Goal: Task Accomplishment & Management: Manage account settings

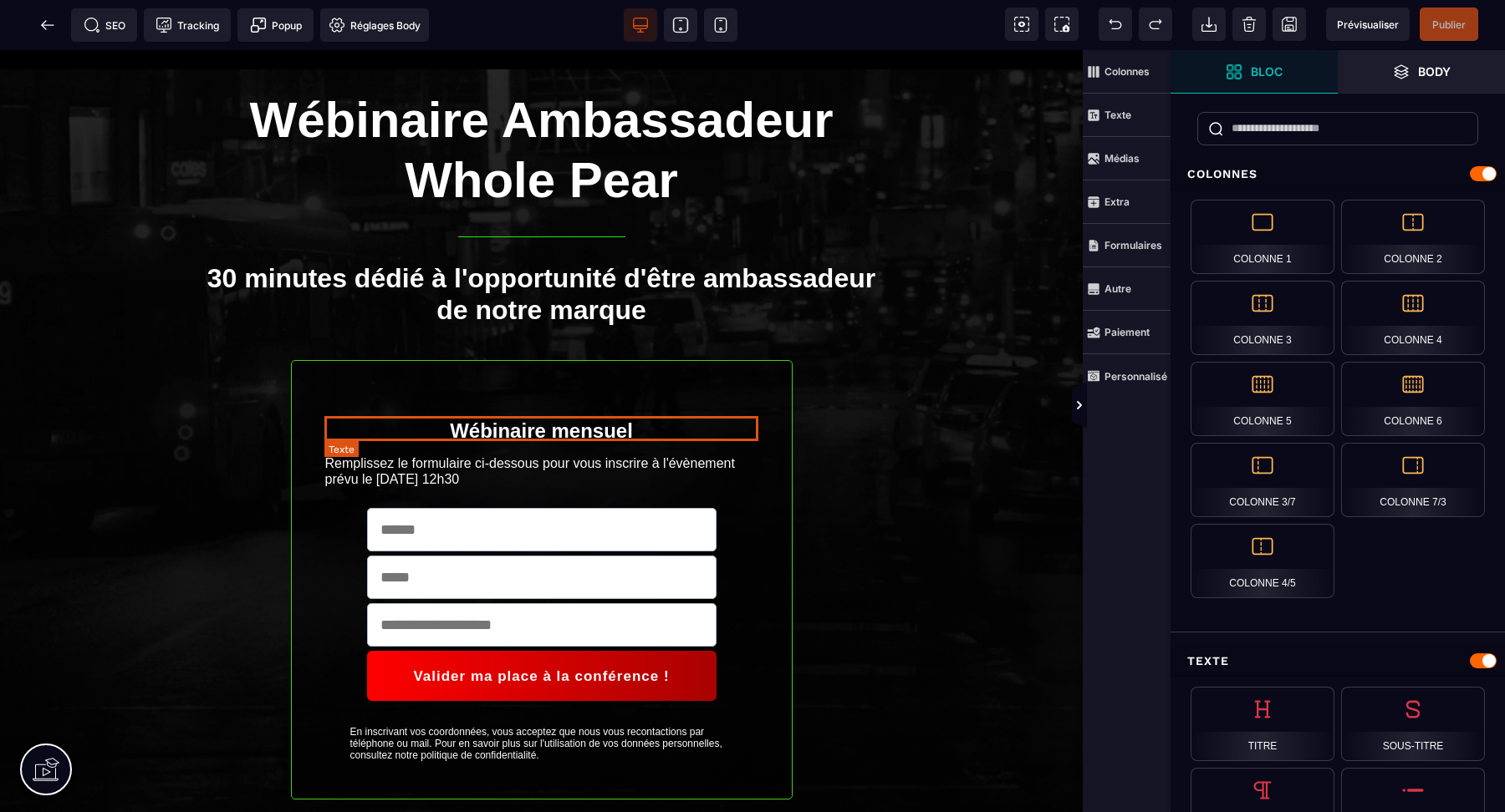
scroll to position [97, 0]
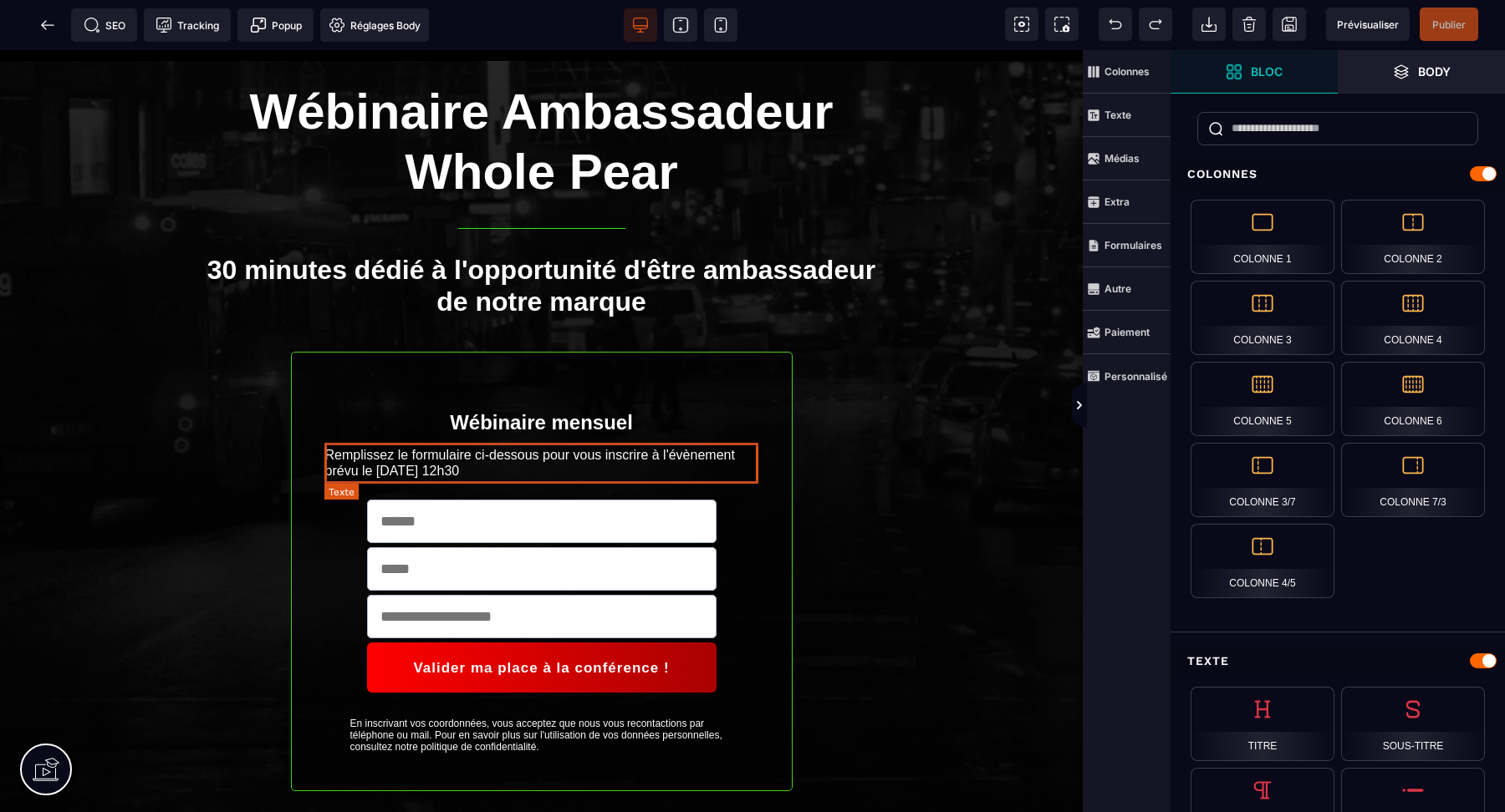
click at [497, 464] on text "Remplissez le formulaire ci-dessous pour vous inscrire à l'évènement prévu le […" at bounding box center [541, 462] width 433 height 40
select select "***"
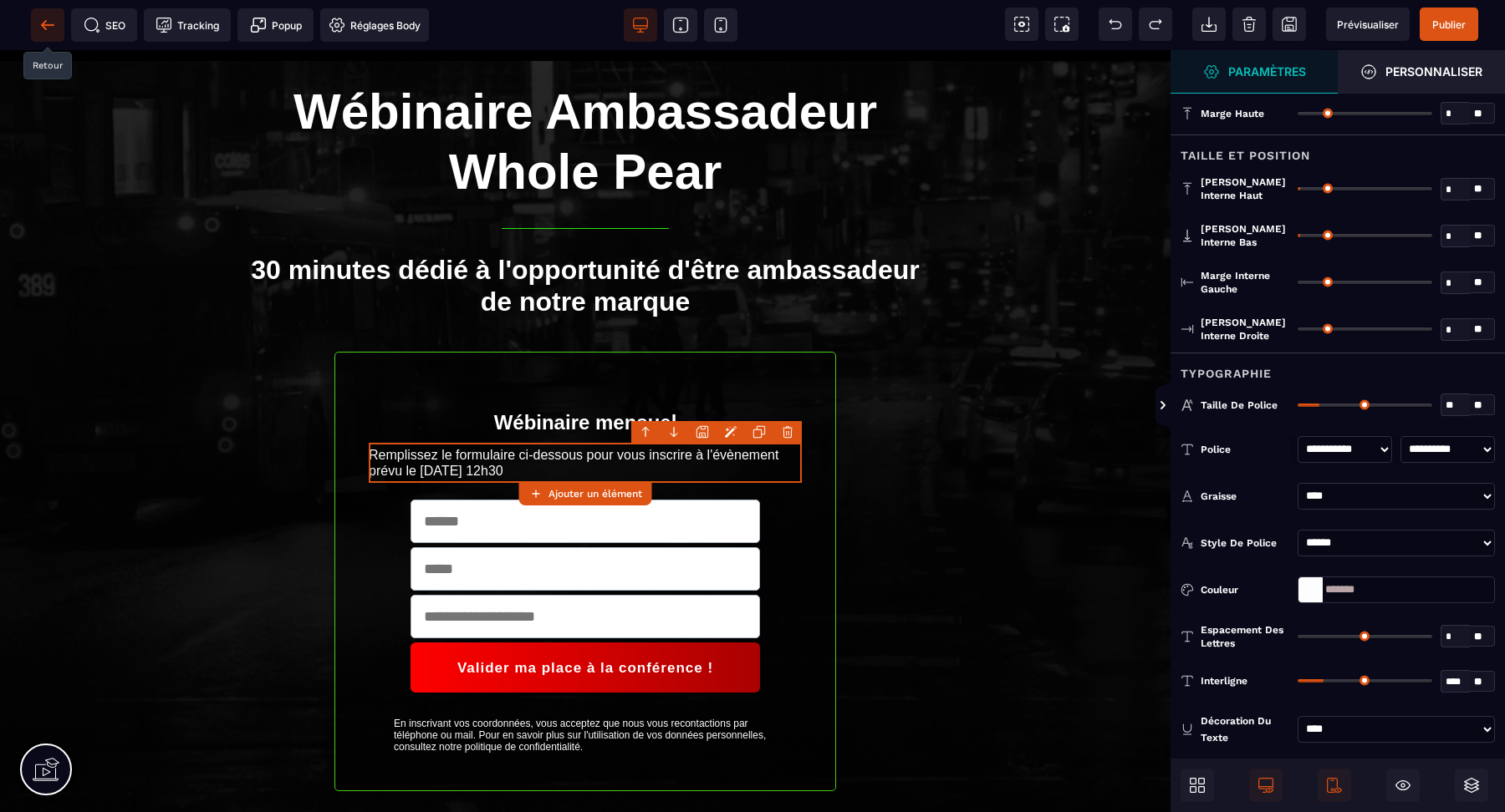
click at [45, 22] on icon at bounding box center [47, 25] width 17 height 17
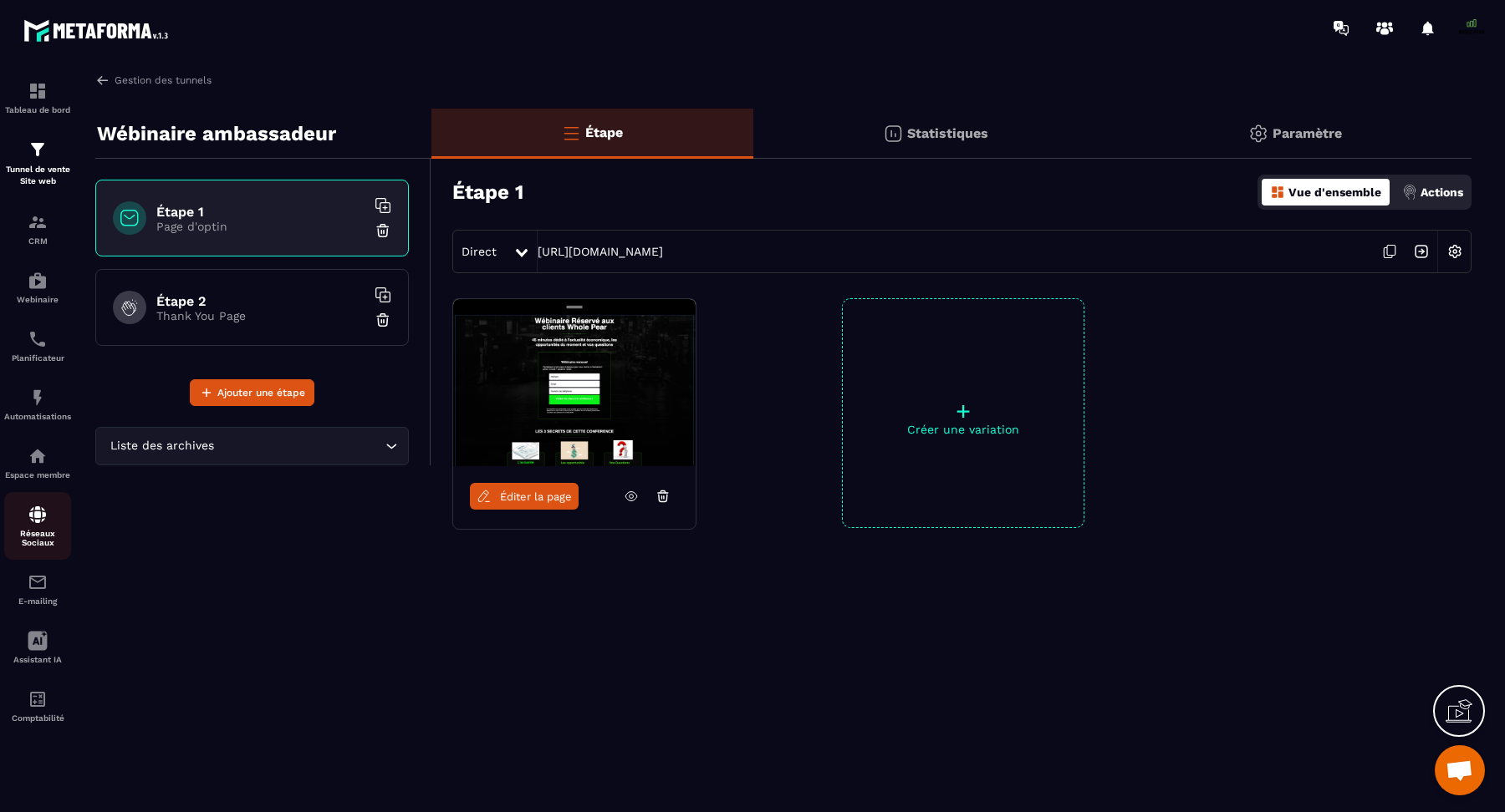
click at [35, 536] on p "Réseaux Sociaux" at bounding box center [38, 537] width 67 height 19
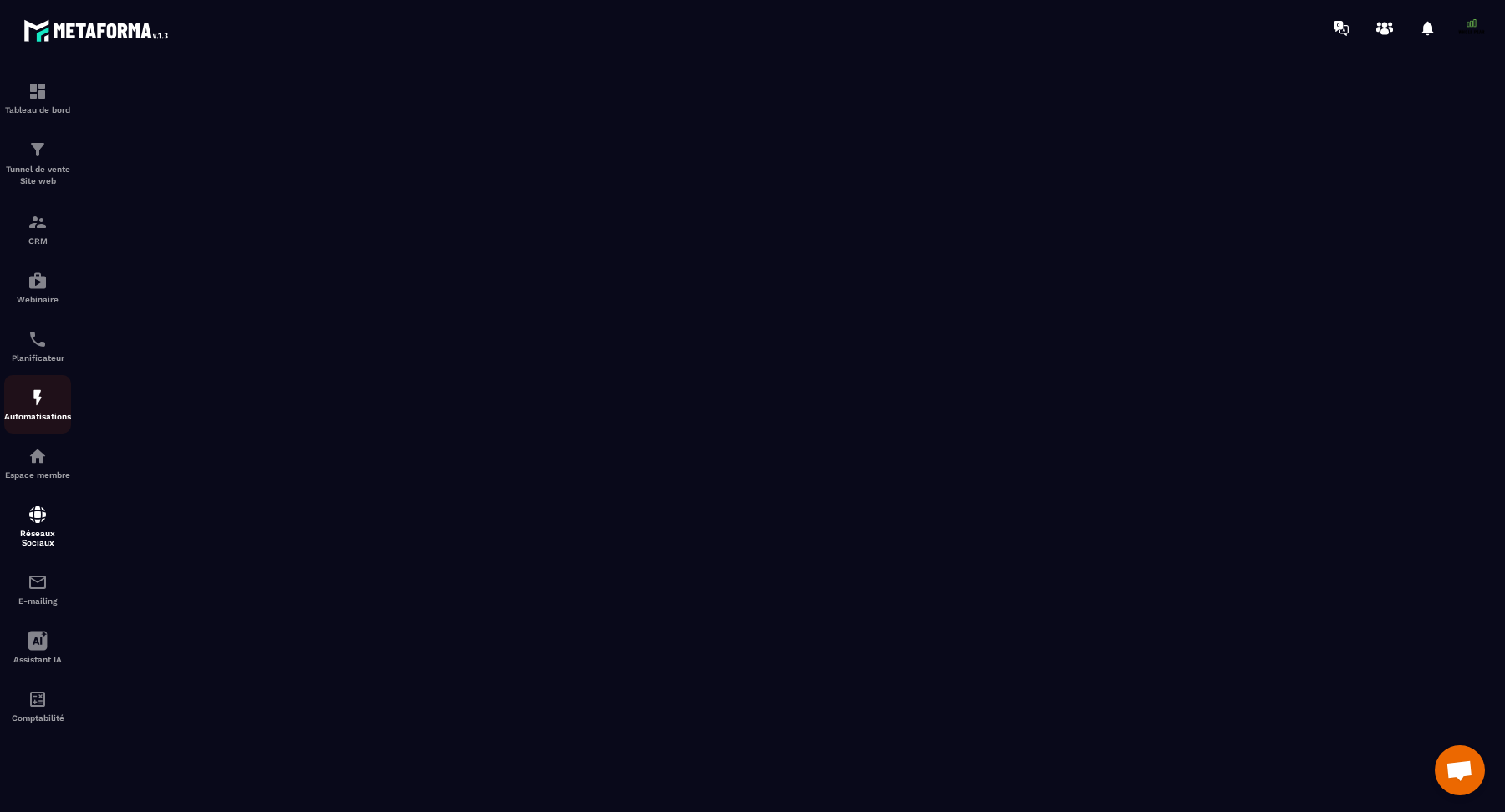
click at [34, 408] on img at bounding box center [38, 398] width 20 height 20
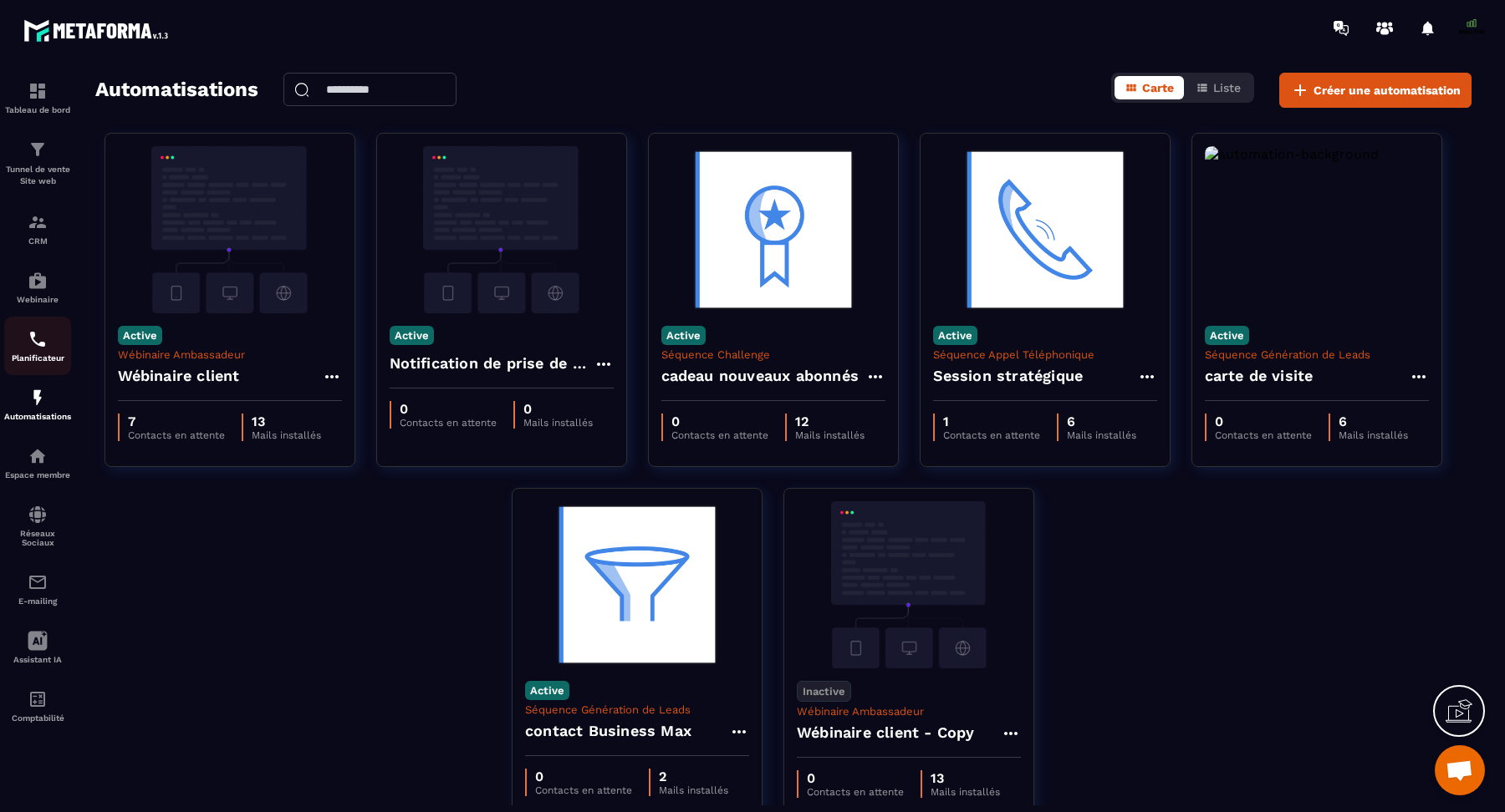
click at [32, 346] on img at bounding box center [38, 339] width 20 height 20
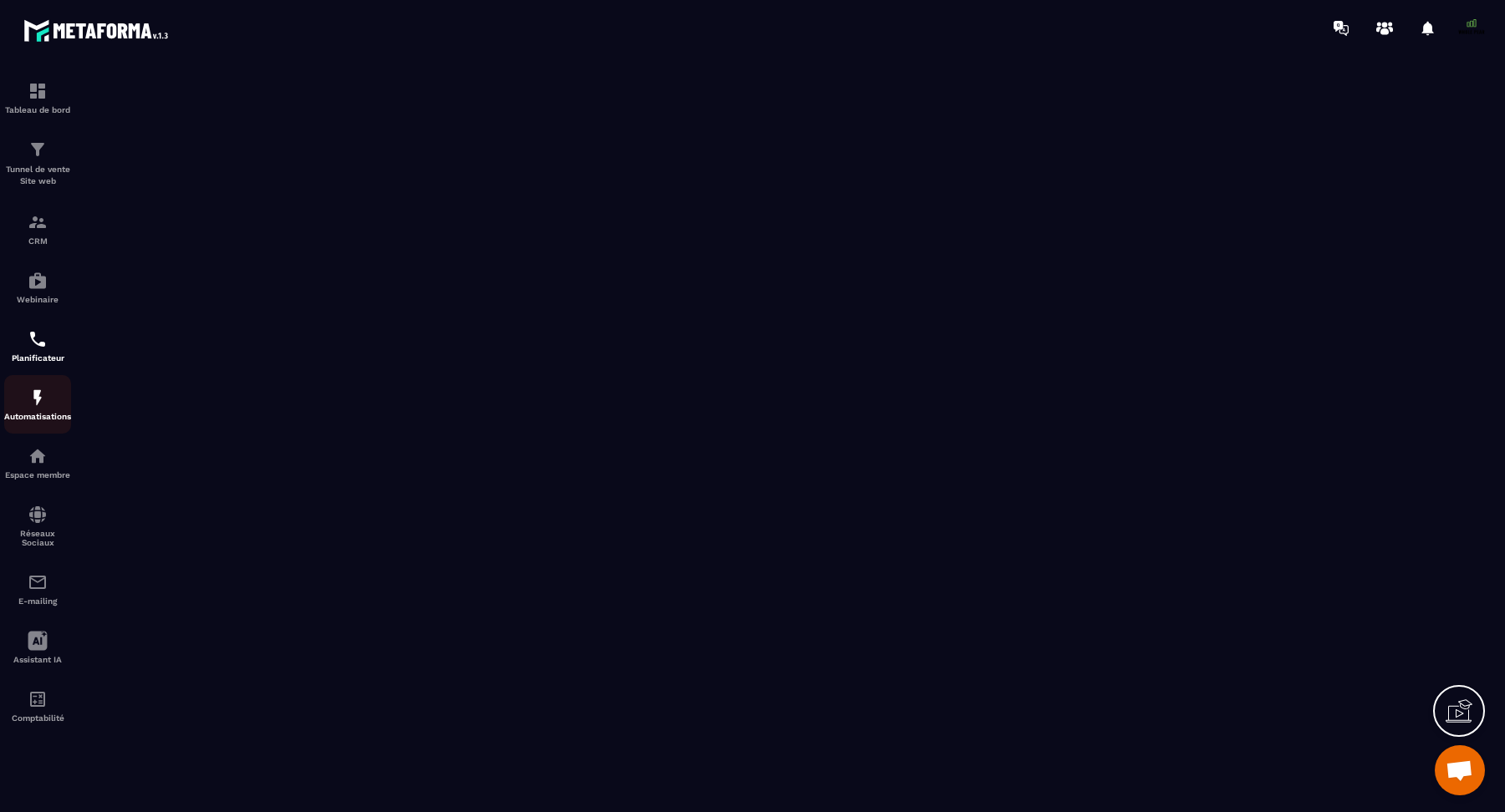
click at [32, 418] on p "Automatisations" at bounding box center [38, 417] width 67 height 9
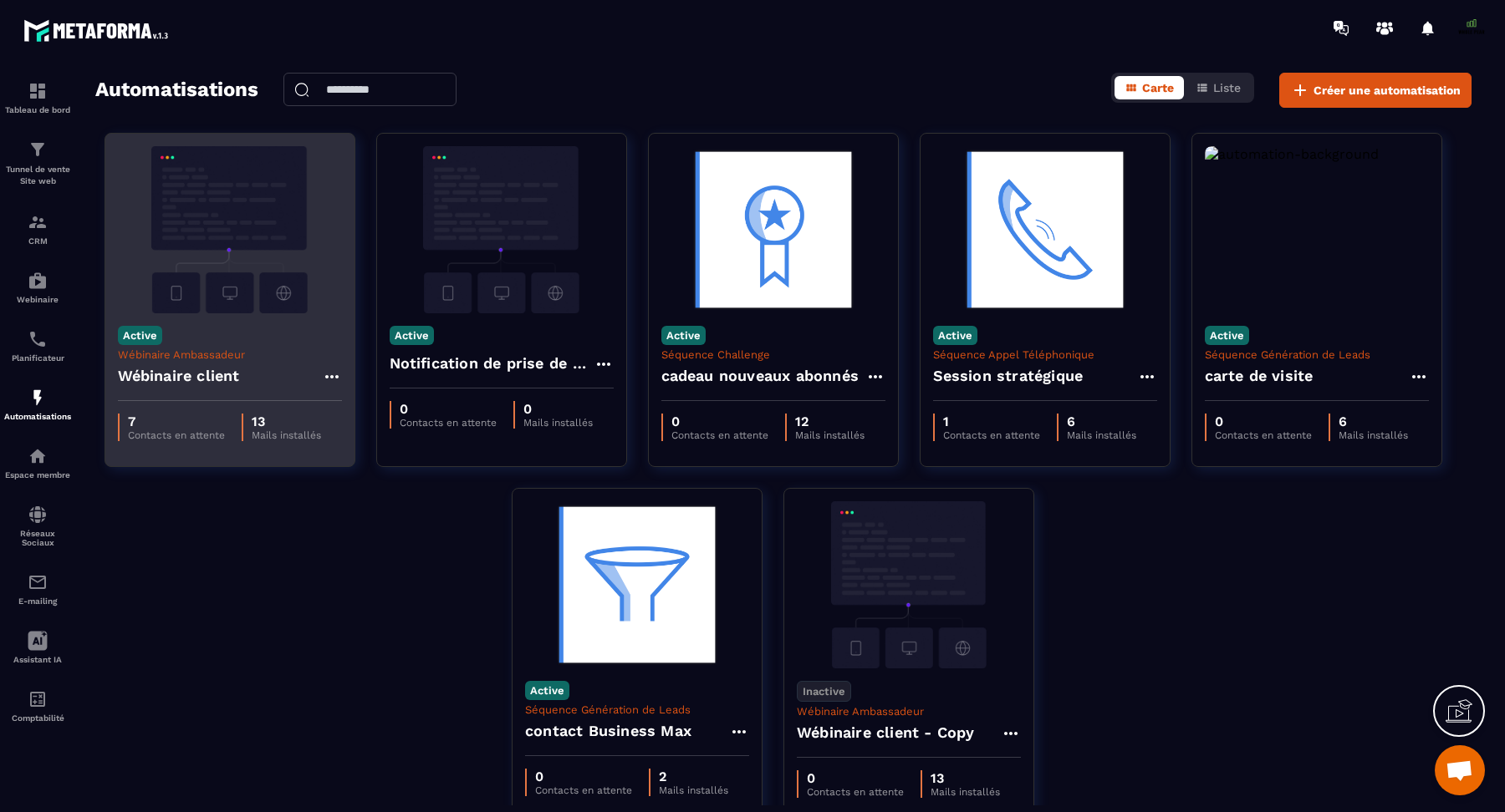
click at [169, 429] on p "Contacts en attente" at bounding box center [176, 435] width 97 height 12
click at [217, 326] on div "Active Wébinaire Ambassadeur Wébinaire client" at bounding box center [230, 357] width 249 height 88
click at [219, 215] on img at bounding box center [230, 230] width 224 height 167
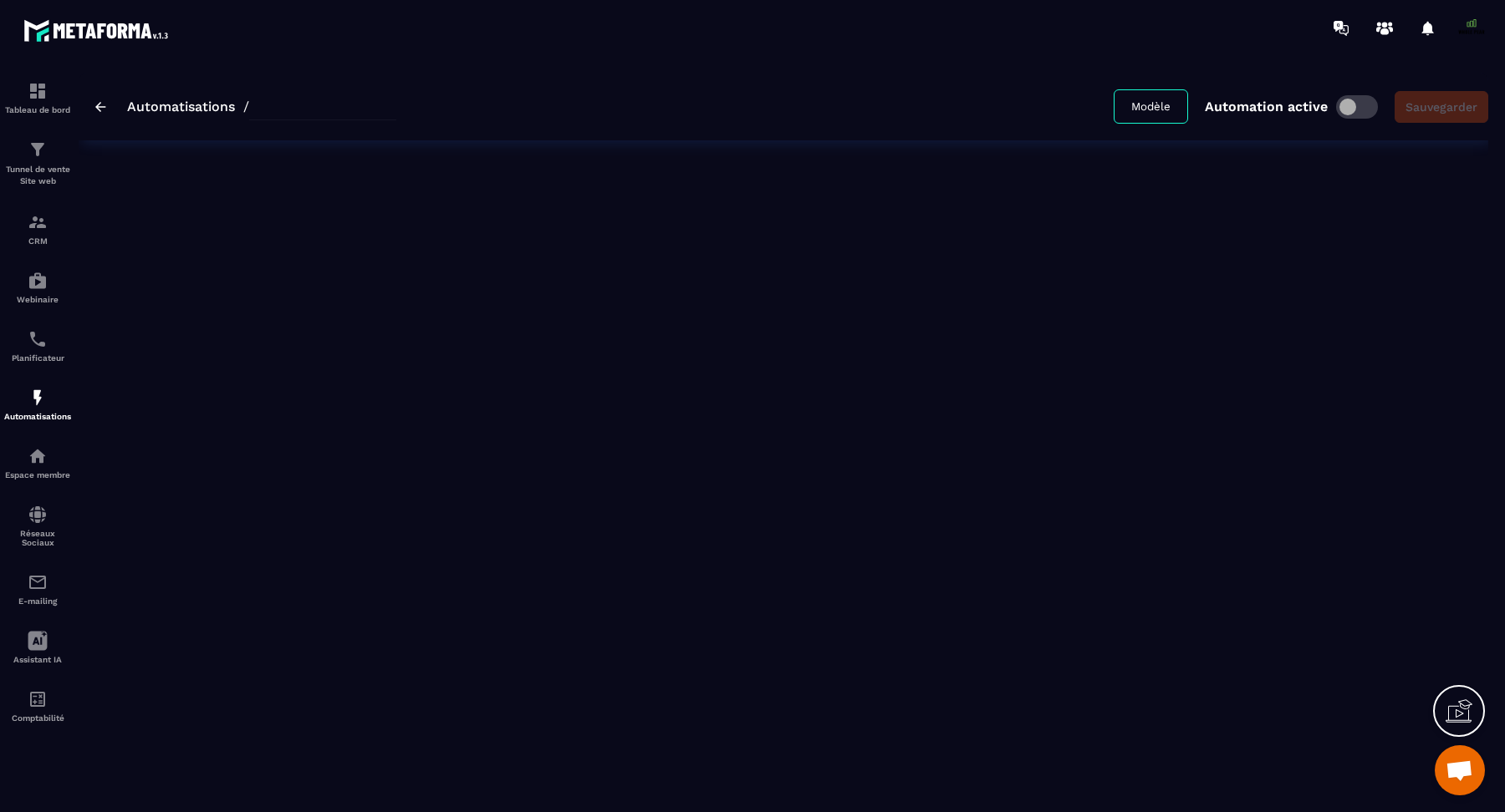
type input "**********"
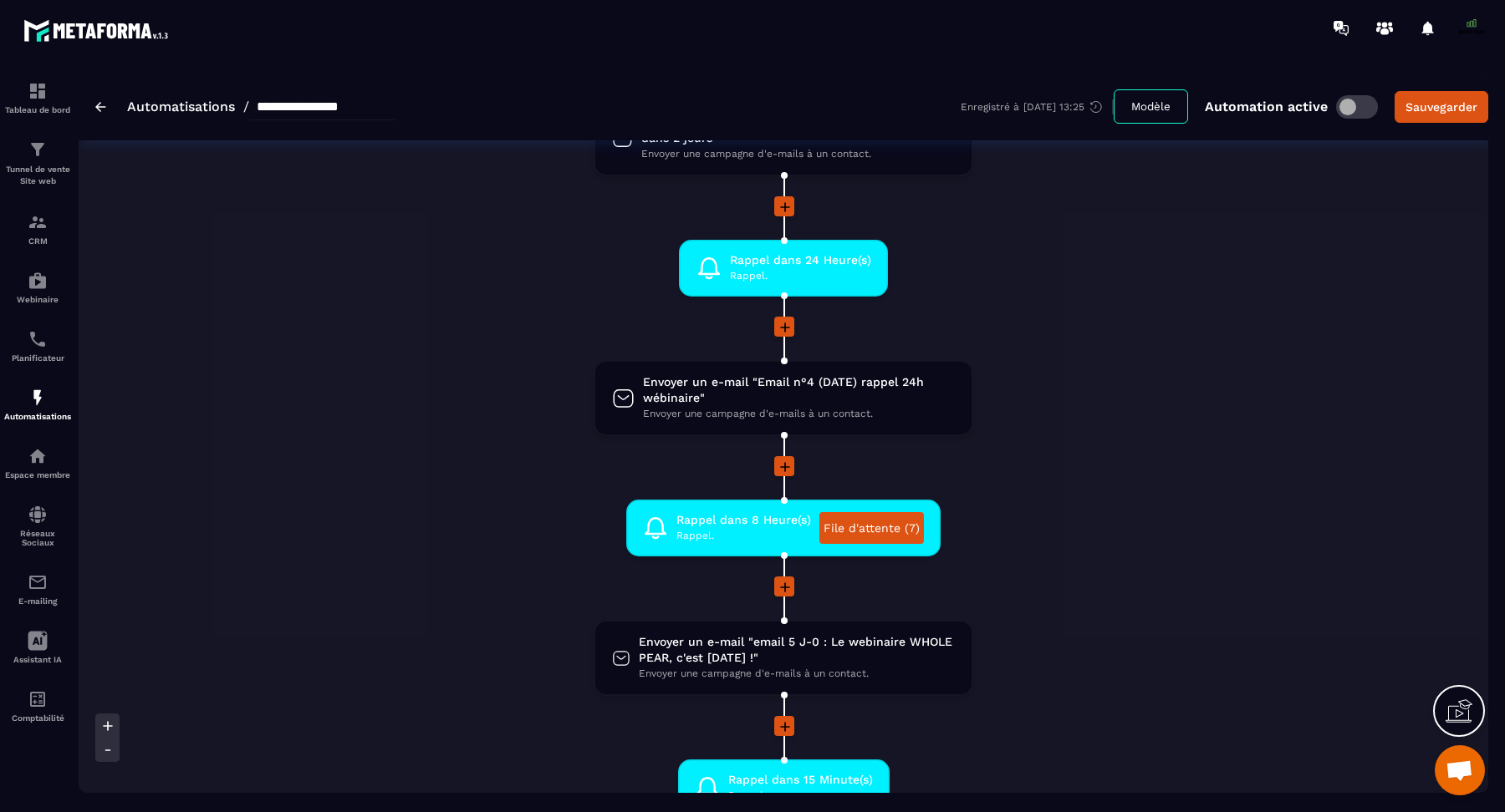
scroll to position [969, 0]
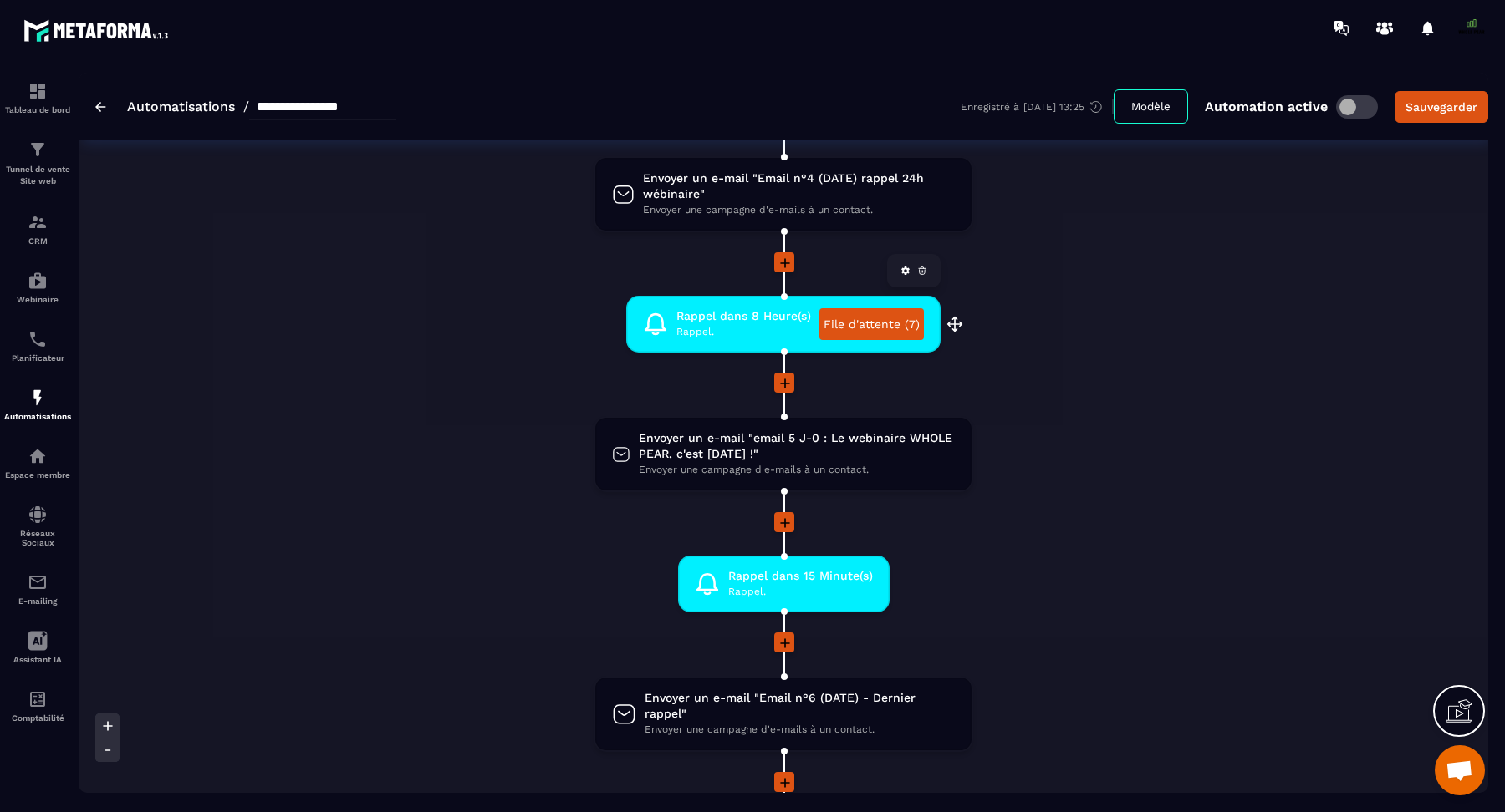
click at [846, 331] on link "File d'attente (7)" at bounding box center [872, 325] width 105 height 32
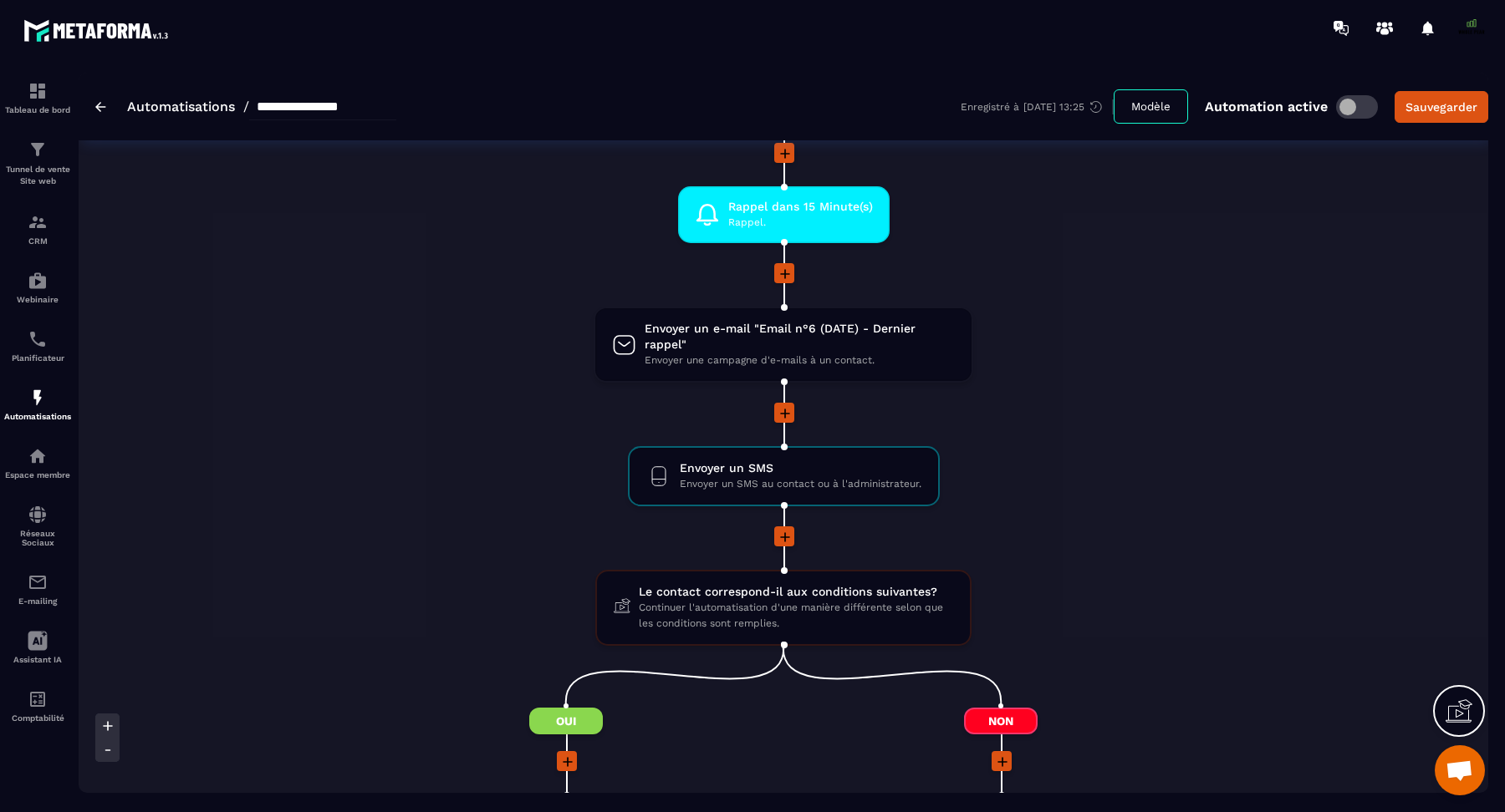
scroll to position [1347, 0]
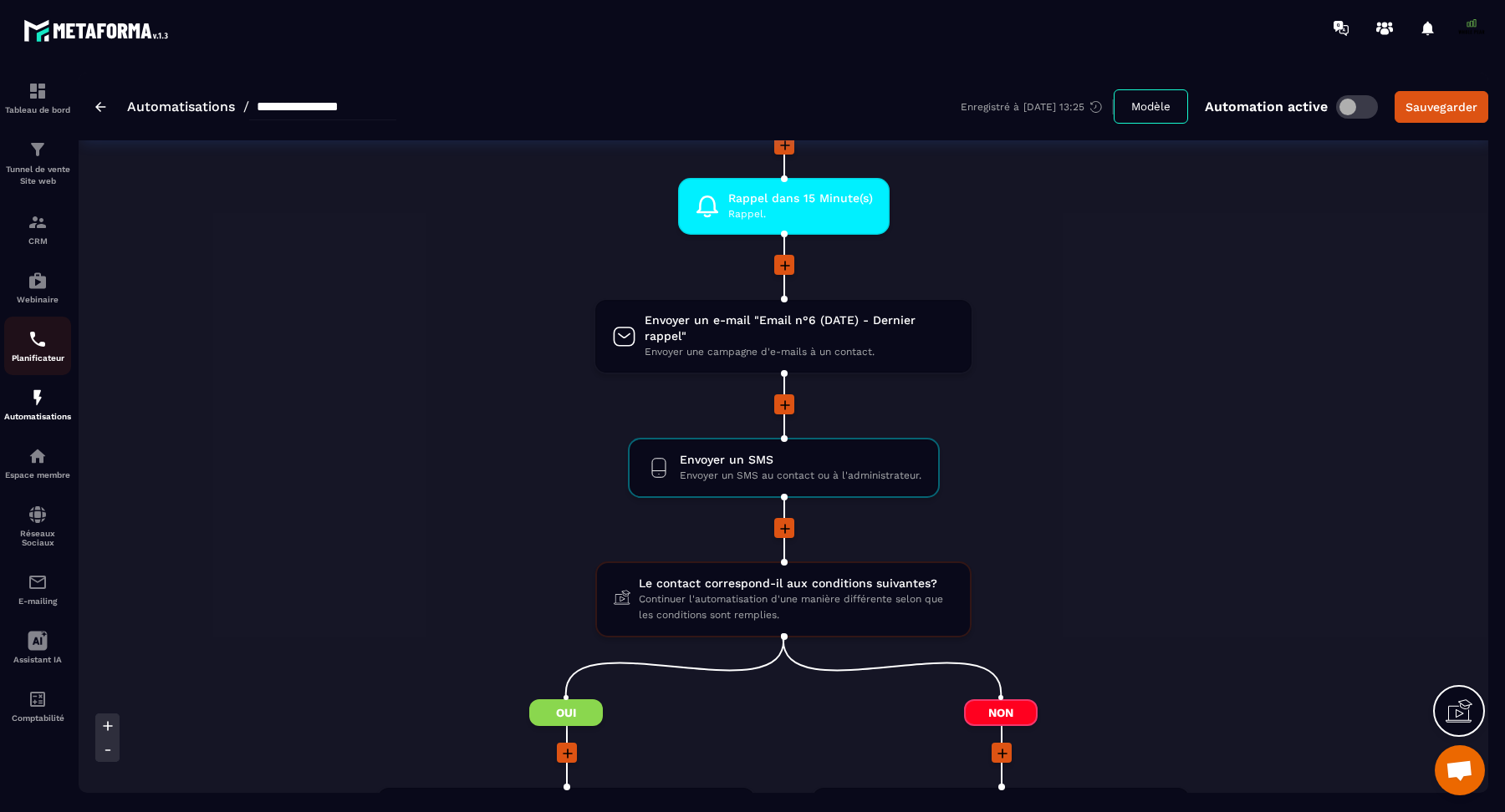
click at [37, 331] on img at bounding box center [38, 339] width 20 height 20
